Goal: Find specific page/section: Find specific page/section

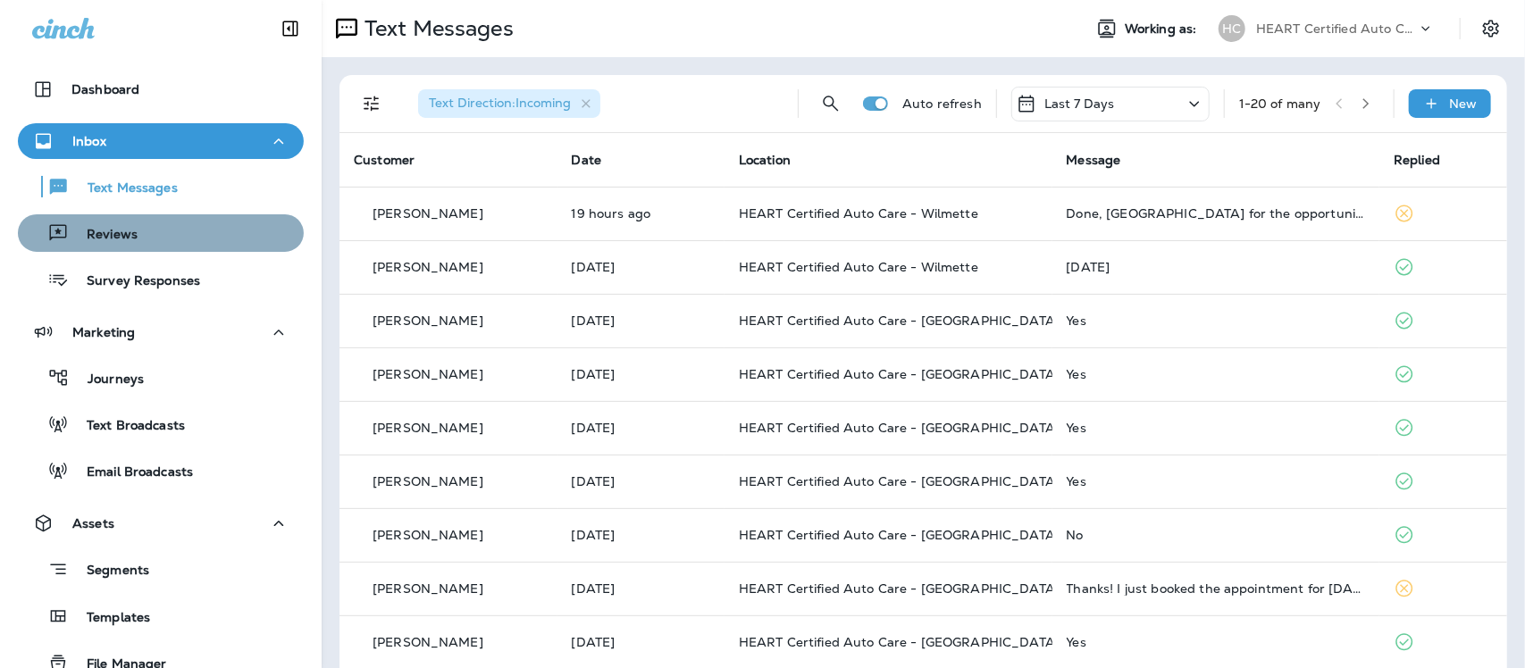
click at [167, 244] on div "Reviews" at bounding box center [161, 233] width 272 height 27
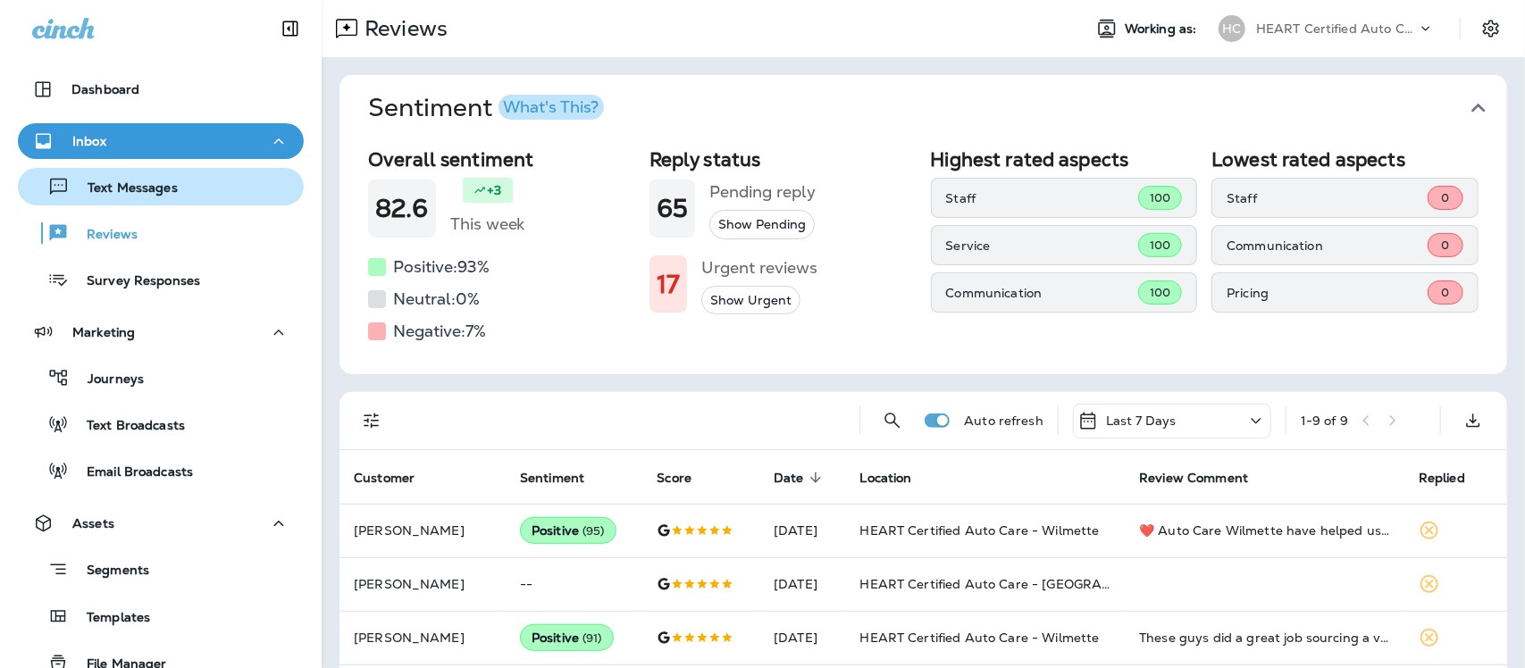
click at [163, 193] on p "Text Messages" at bounding box center [124, 188] width 108 height 17
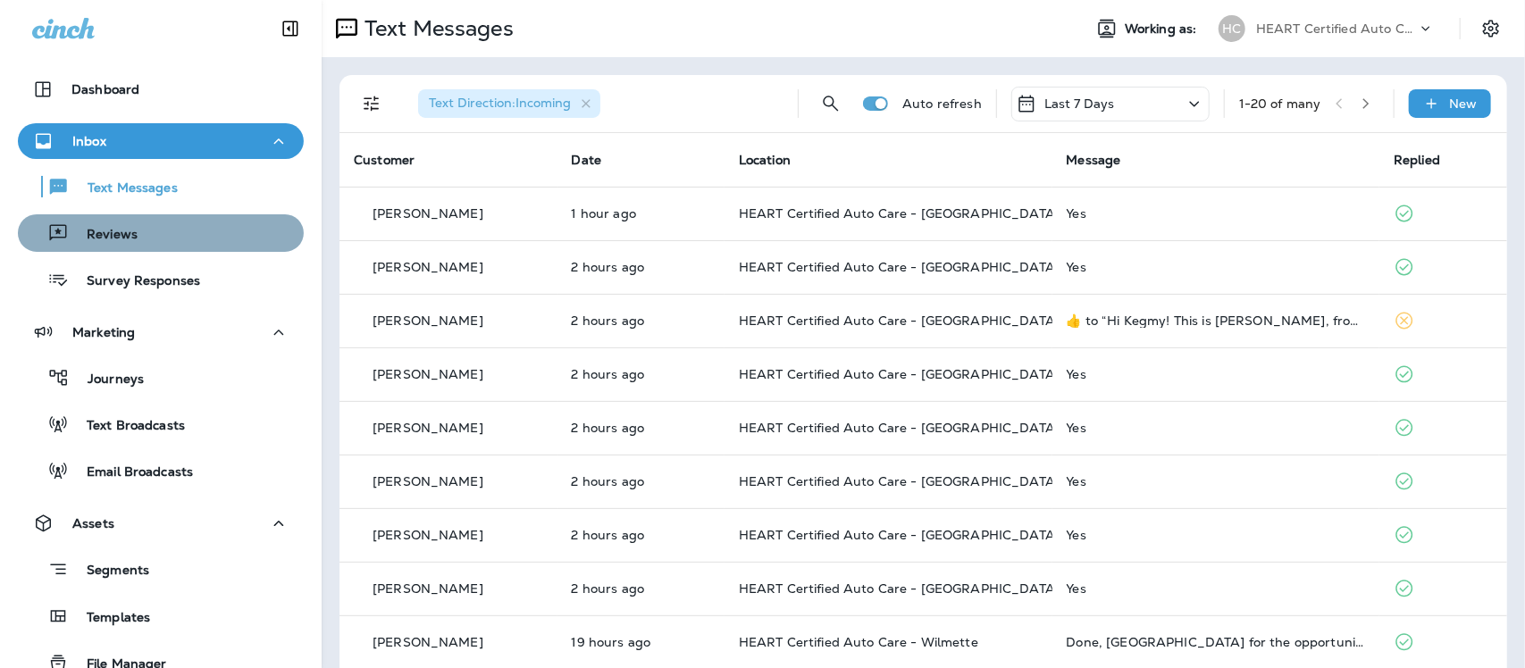
drag, startPoint x: 180, startPoint y: 230, endPoint x: 193, endPoint y: 223, distance: 14.8
click at [184, 230] on div "Reviews" at bounding box center [161, 233] width 272 height 27
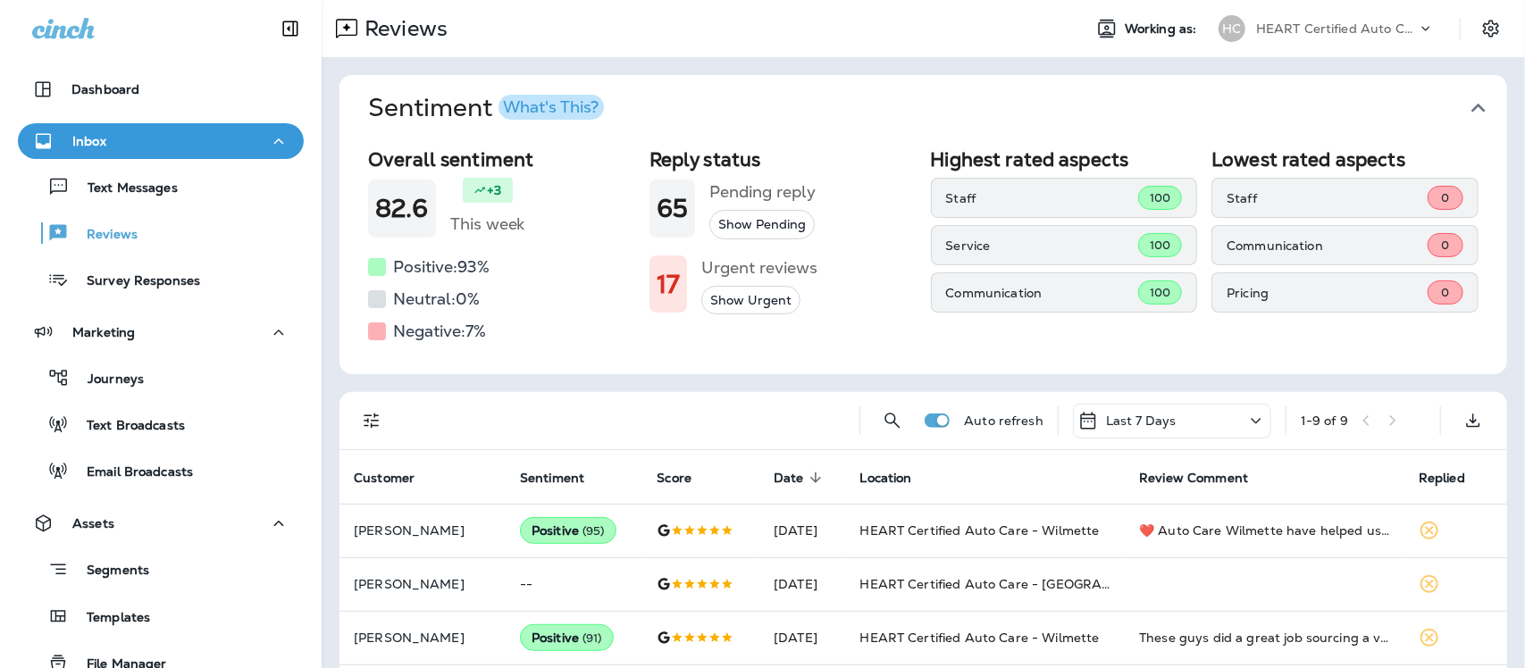
click at [1465, 109] on icon "button" at bounding box center [1478, 108] width 29 height 29
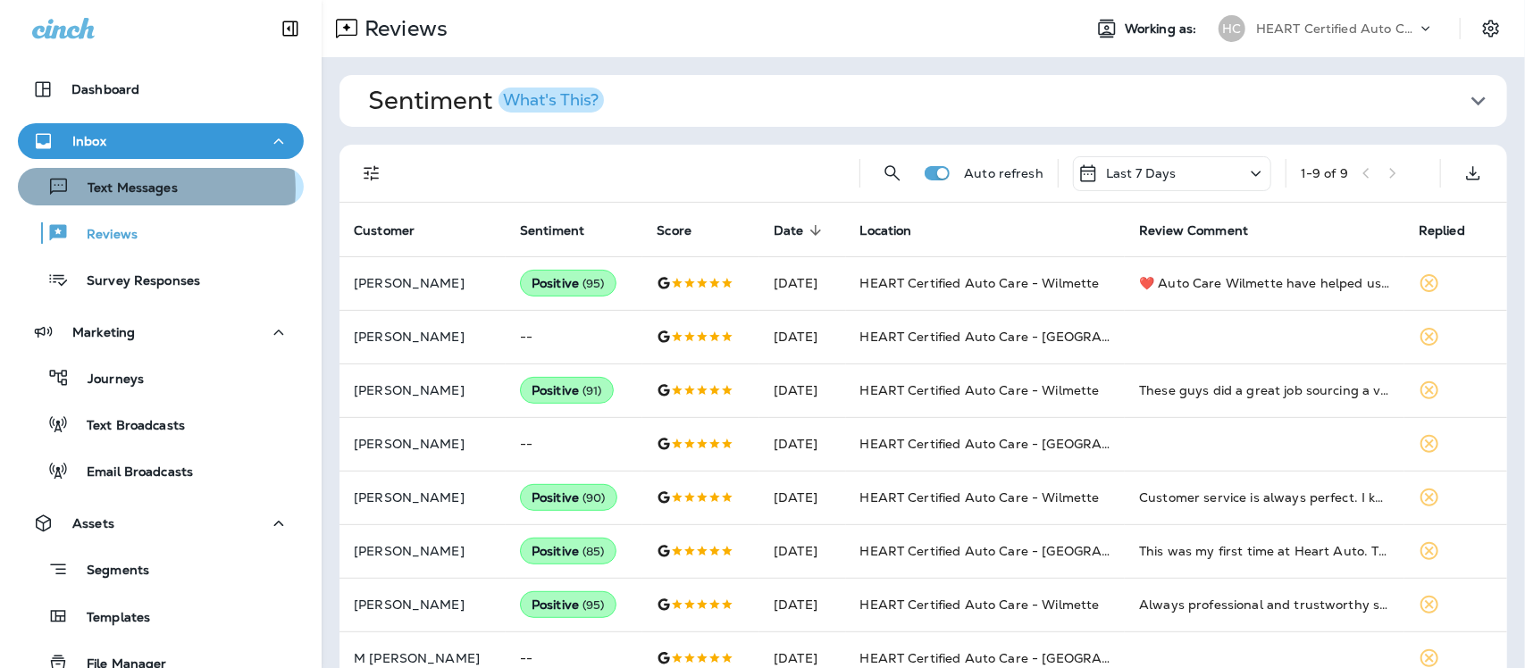
click at [144, 189] on p "Text Messages" at bounding box center [124, 188] width 108 height 17
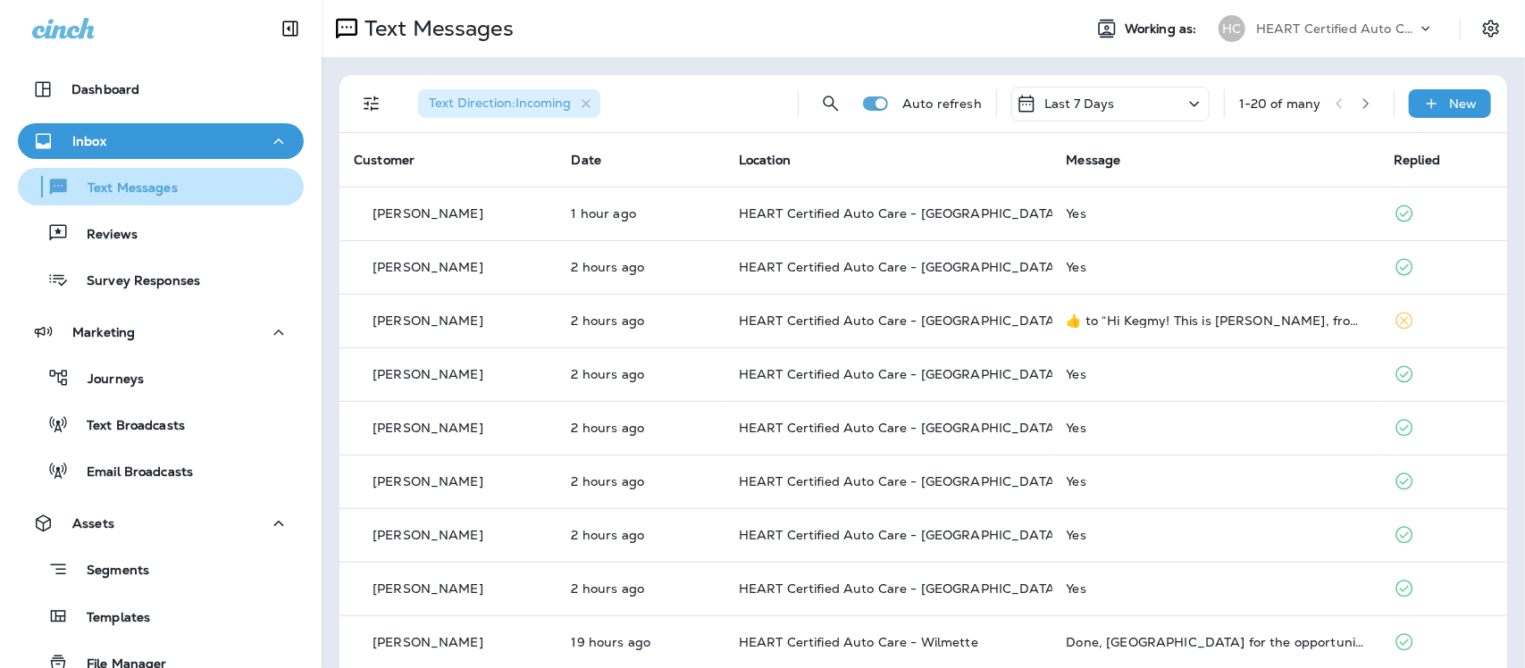
click at [135, 185] on p "Text Messages" at bounding box center [124, 188] width 108 height 17
